Goal: Information Seeking & Learning: Learn about a topic

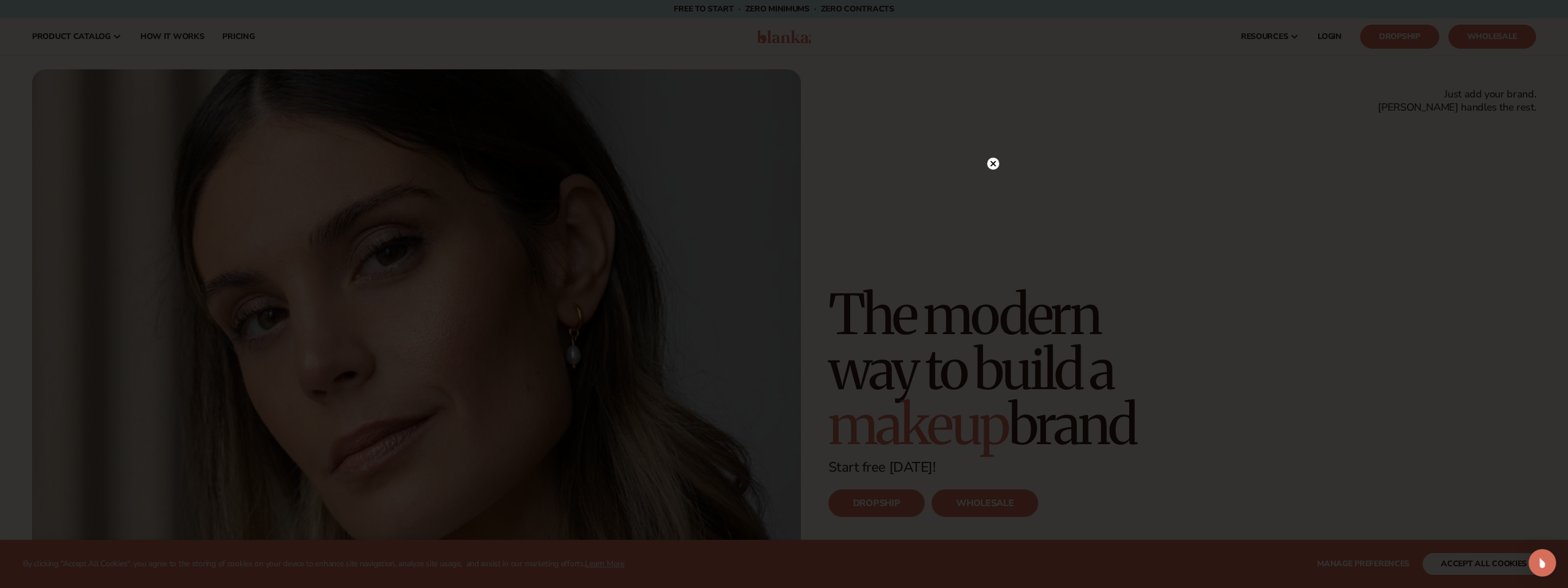
click at [995, 164] on circle at bounding box center [993, 164] width 12 height 12
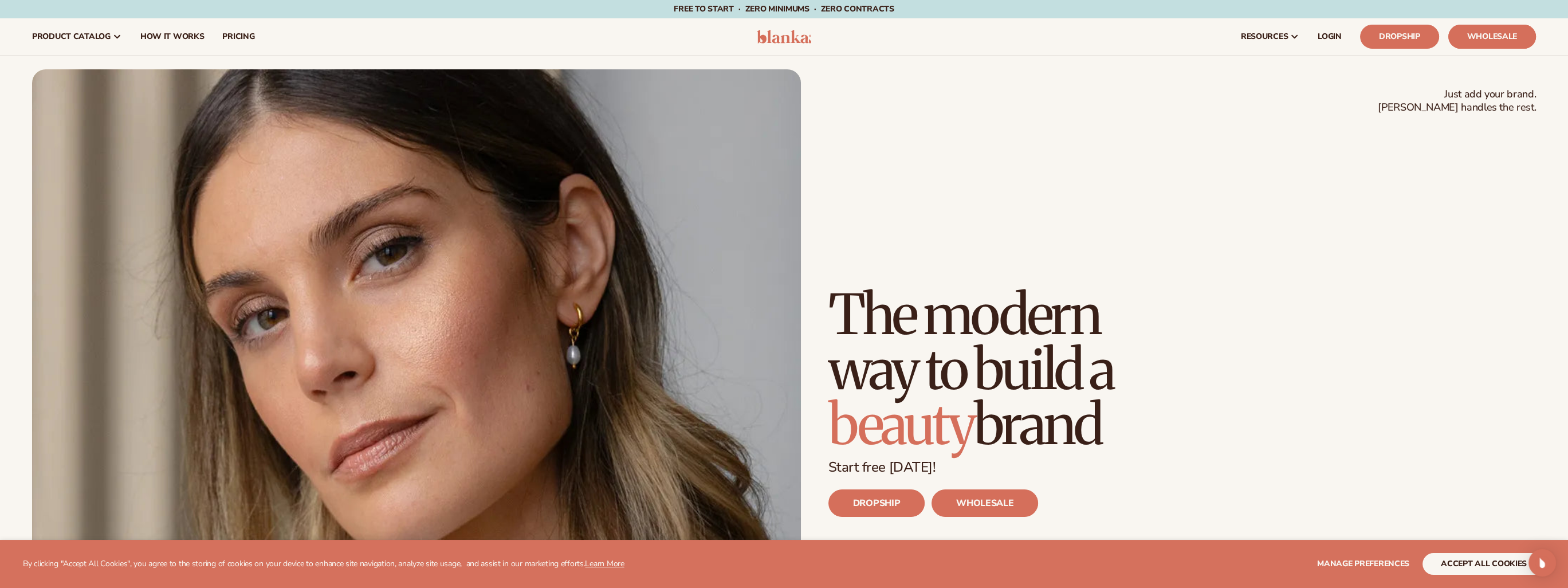
click at [1501, 32] on link "Wholesale" at bounding box center [1492, 37] width 88 height 24
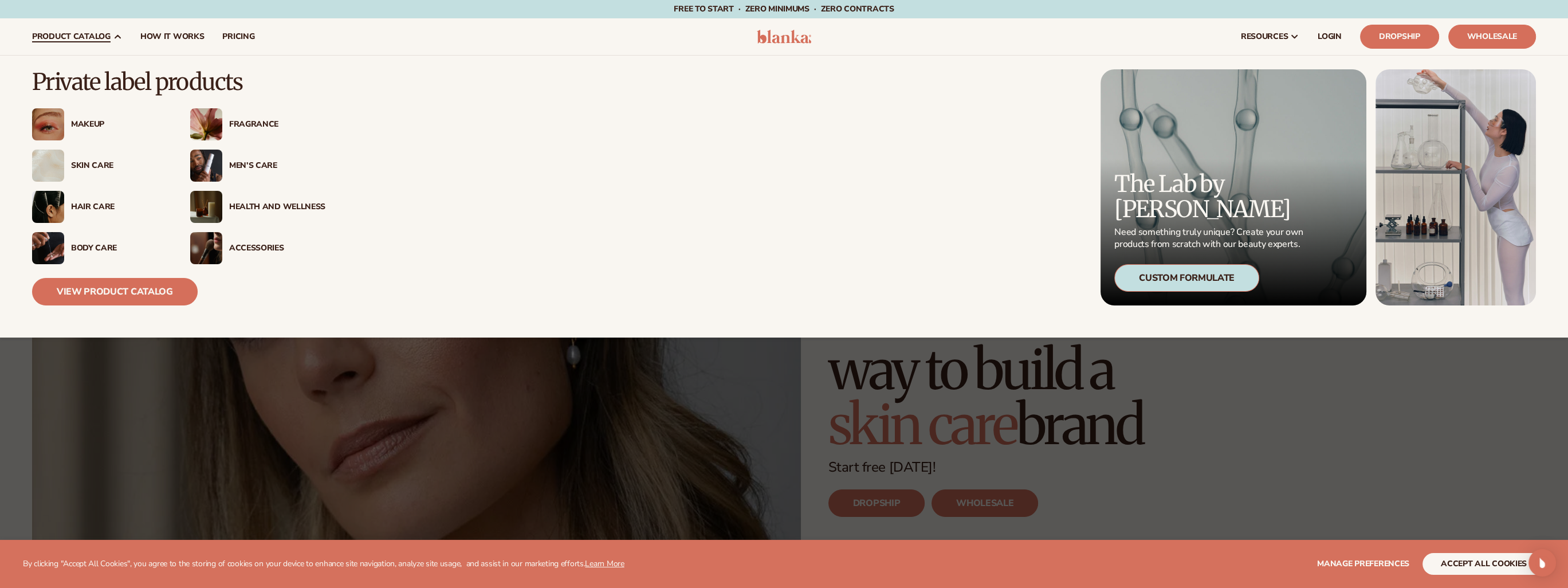
click at [109, 34] on span "product catalog" at bounding box center [71, 36] width 78 height 9
click at [88, 120] on div "Makeup" at bounding box center [119, 124] width 96 height 10
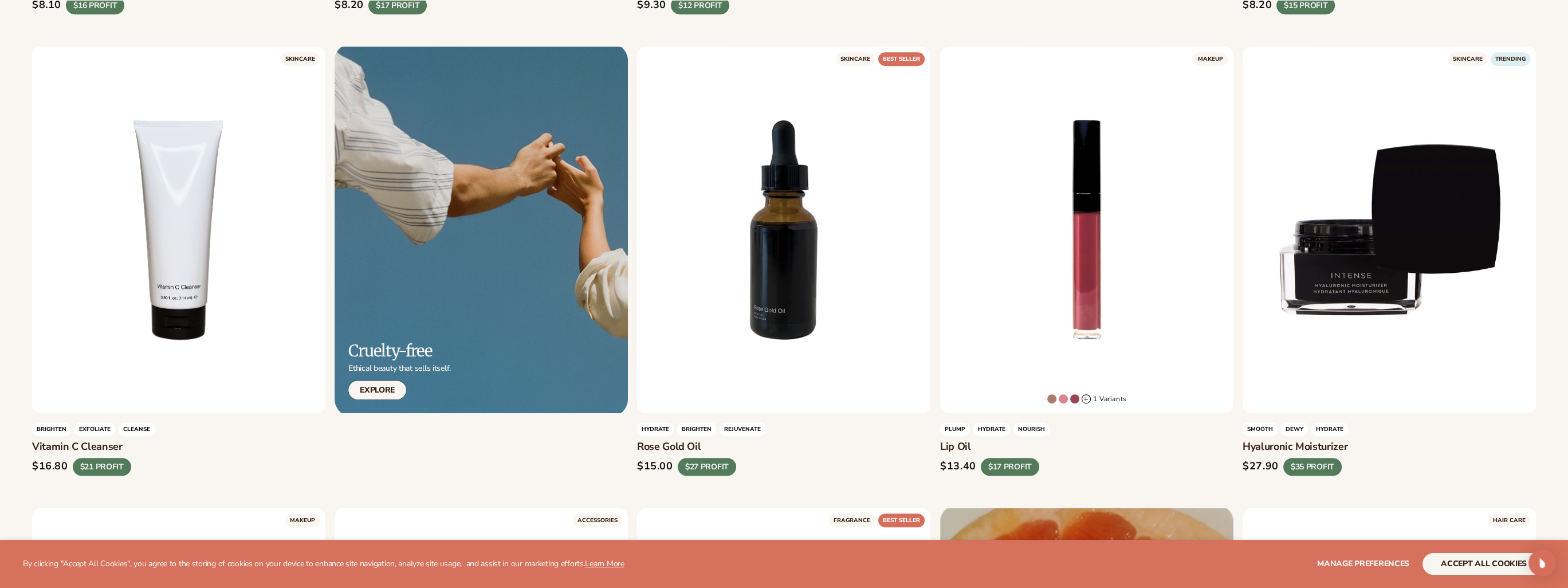
scroll to position [974, 0]
